Goal: Task Accomplishment & Management: Manage account settings

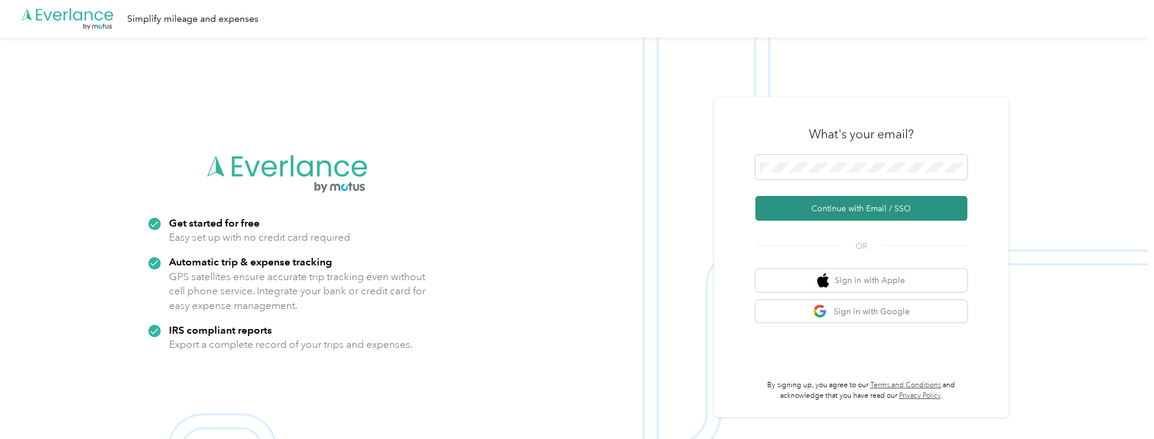
click at [860, 212] on button "Continue with Email / SSO" at bounding box center [861, 208] width 212 height 25
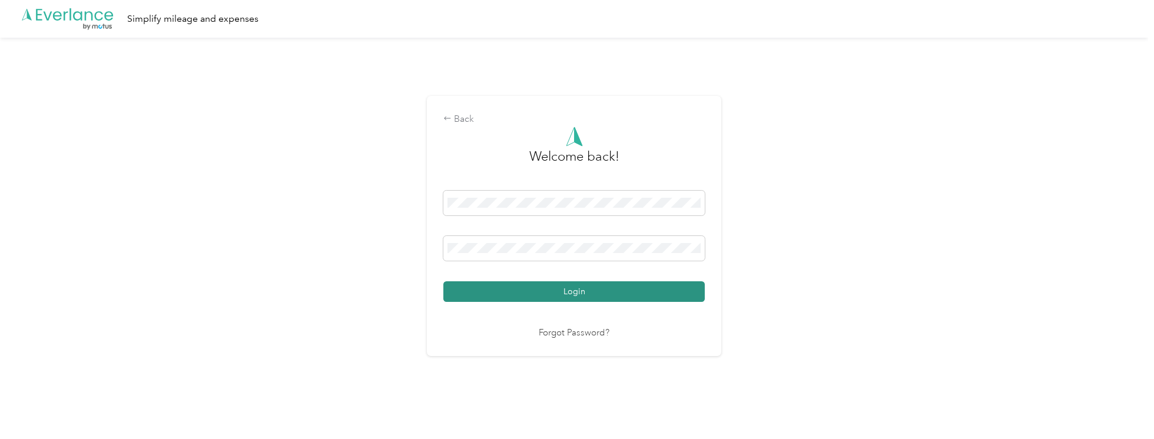
click at [573, 291] on button "Login" at bounding box center [573, 291] width 261 height 21
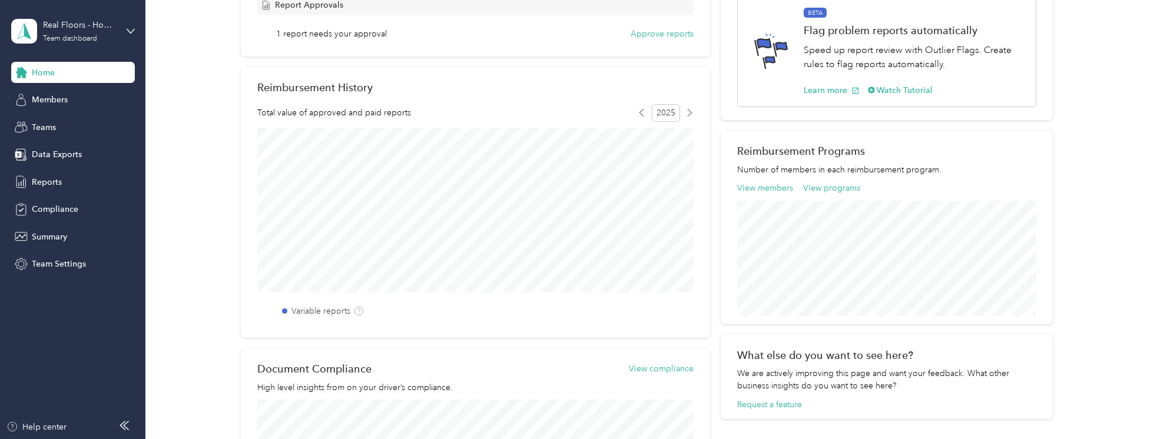
scroll to position [179, 0]
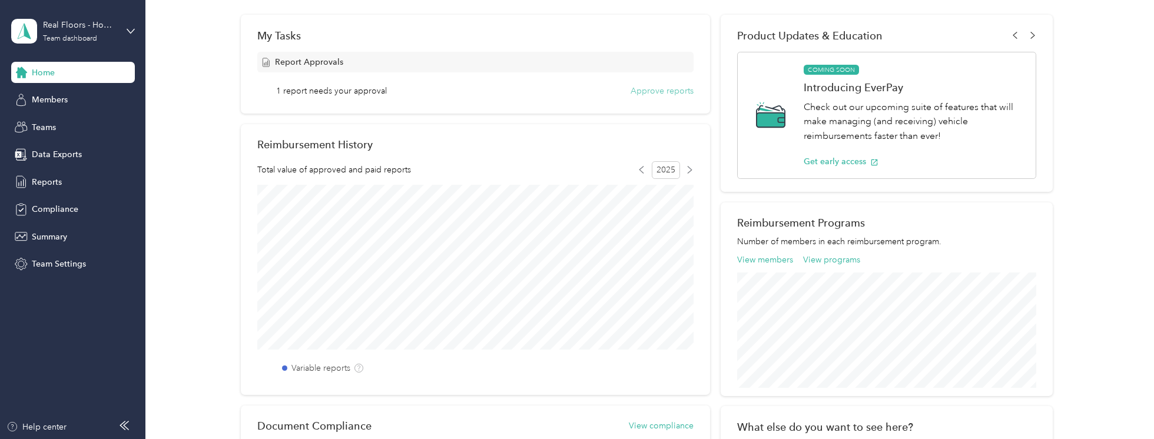
click at [672, 92] on button "Approve reports" at bounding box center [661, 91] width 63 height 12
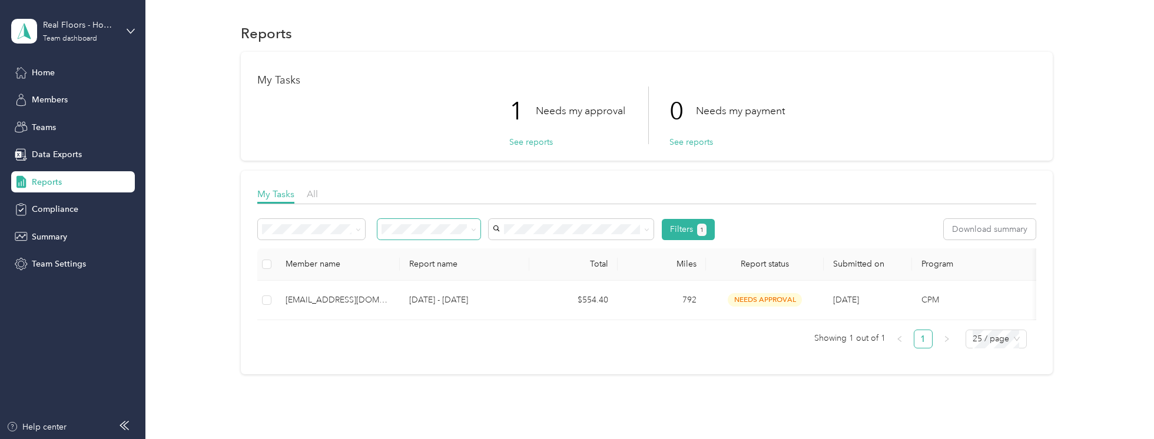
click at [475, 231] on icon at bounding box center [473, 229] width 5 height 5
click at [531, 333] on div "Member name Report name Total Miles Report status Submitted on Program Approver…" at bounding box center [646, 298] width 778 height 100
click at [541, 143] on button "See reports" at bounding box center [531, 142] width 44 height 12
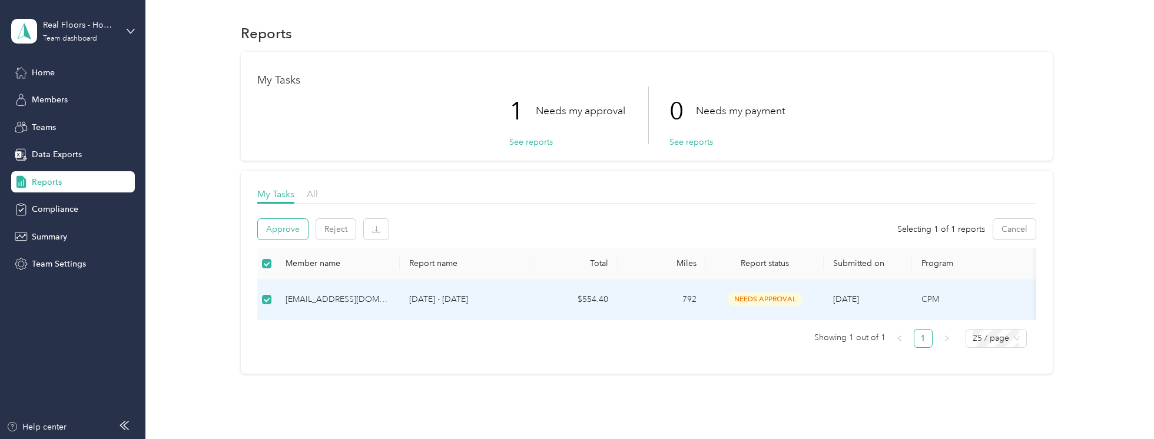
click at [286, 230] on button "Approve" at bounding box center [283, 229] width 50 height 21
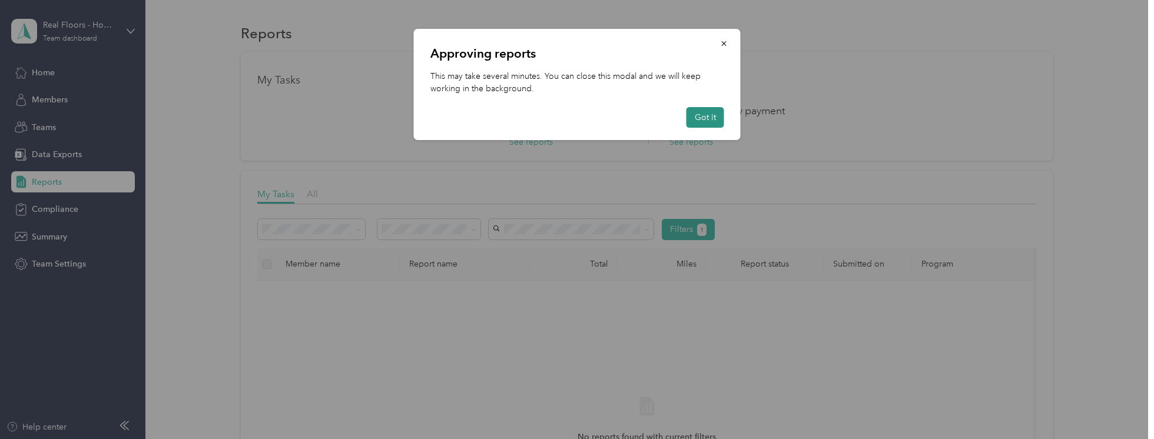
click at [703, 119] on button "Got it" at bounding box center [705, 117] width 38 height 21
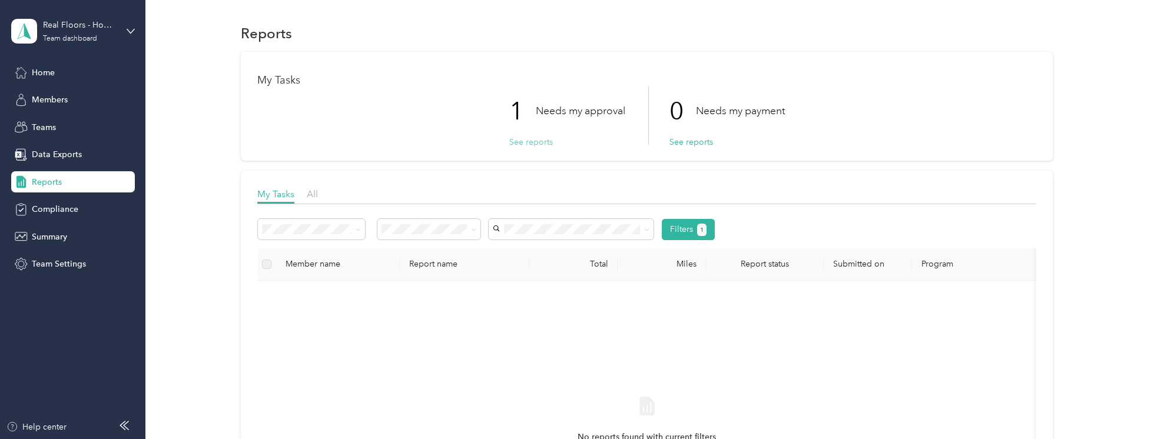
click at [544, 142] on button "See reports" at bounding box center [531, 142] width 44 height 12
click at [521, 143] on button "See reports" at bounding box center [531, 142] width 44 height 12
click at [74, 151] on span "Data Exports" at bounding box center [57, 154] width 50 height 12
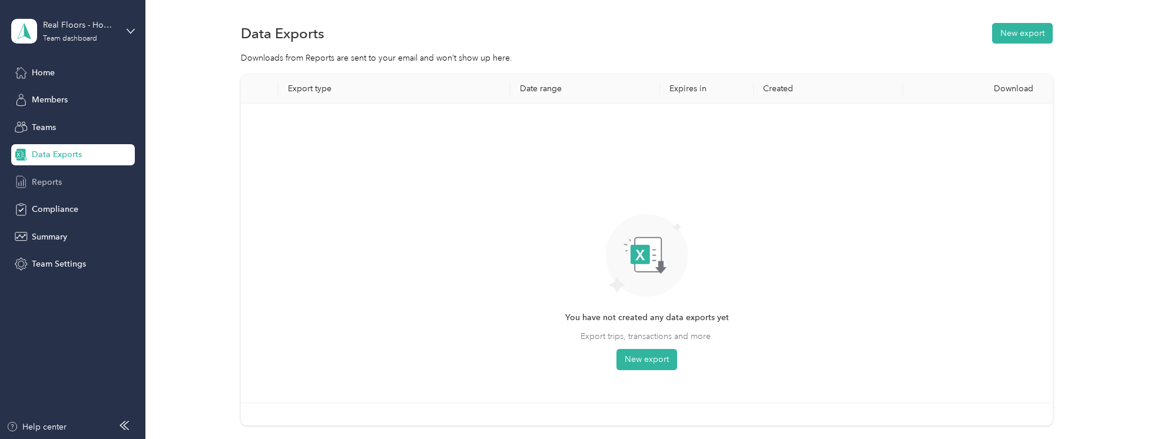
click at [52, 177] on span "Reports" at bounding box center [47, 182] width 30 height 12
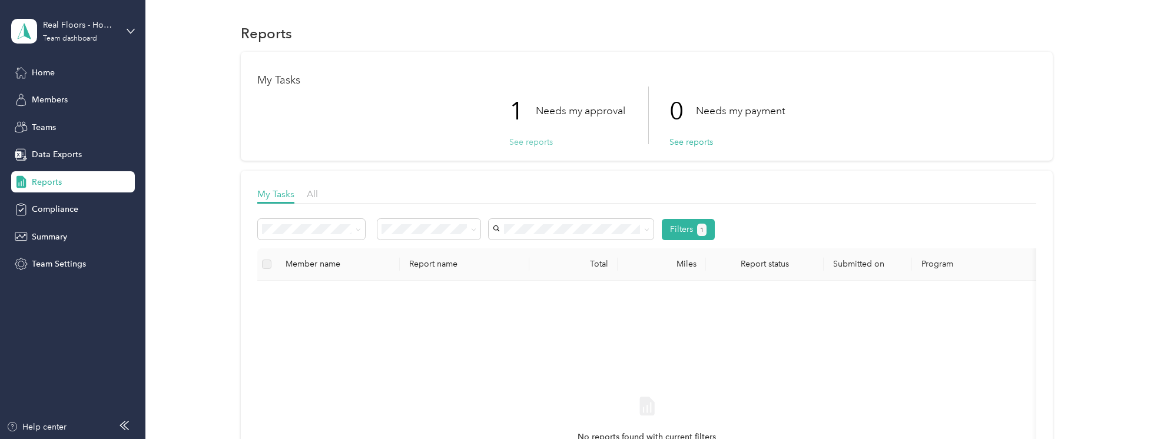
click at [527, 141] on button "See reports" at bounding box center [531, 142] width 44 height 12
click at [534, 141] on button "See reports" at bounding box center [531, 142] width 44 height 12
click at [55, 76] on div "Home" at bounding box center [73, 72] width 124 height 21
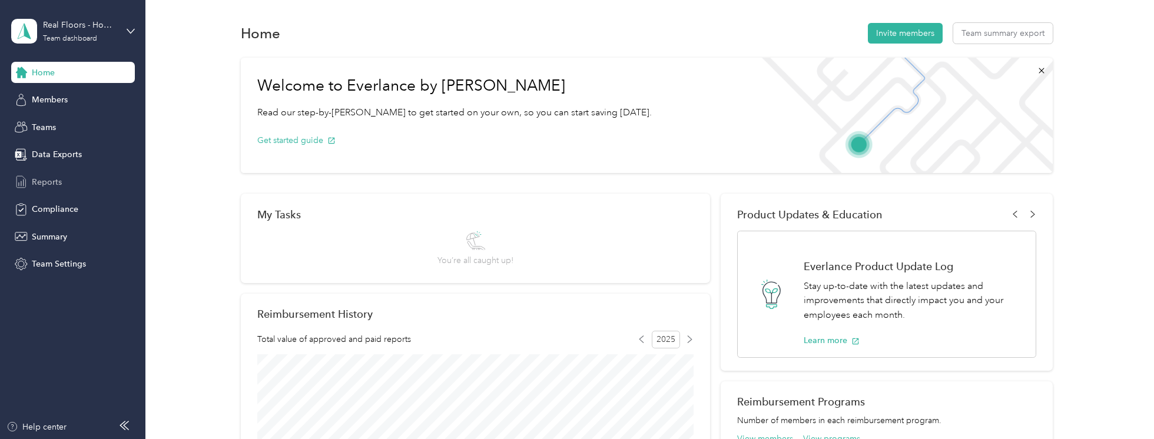
click at [54, 180] on span "Reports" at bounding box center [47, 182] width 30 height 12
